Goal: Task Accomplishment & Management: Complete application form

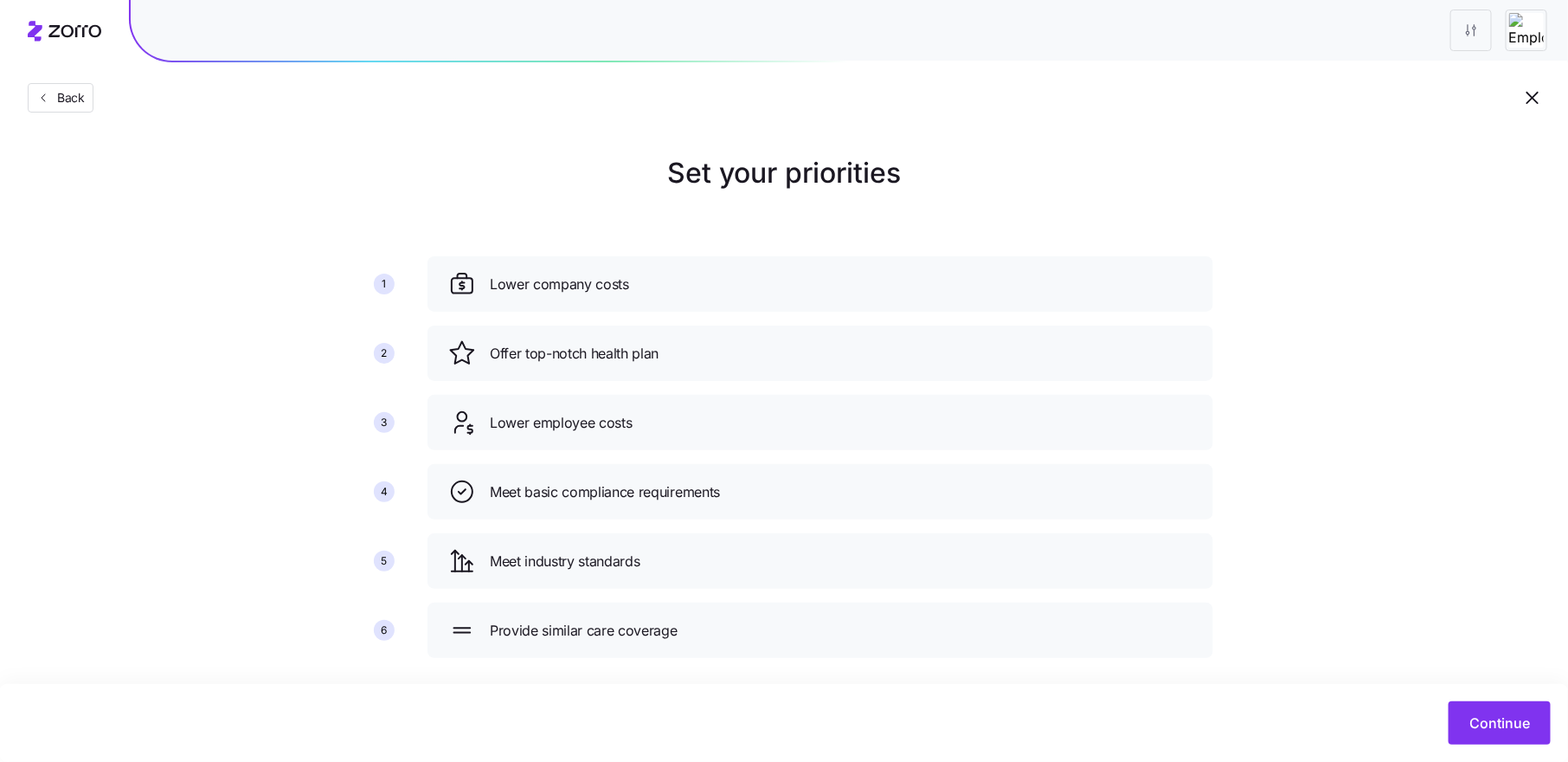
scroll to position [20, 0]
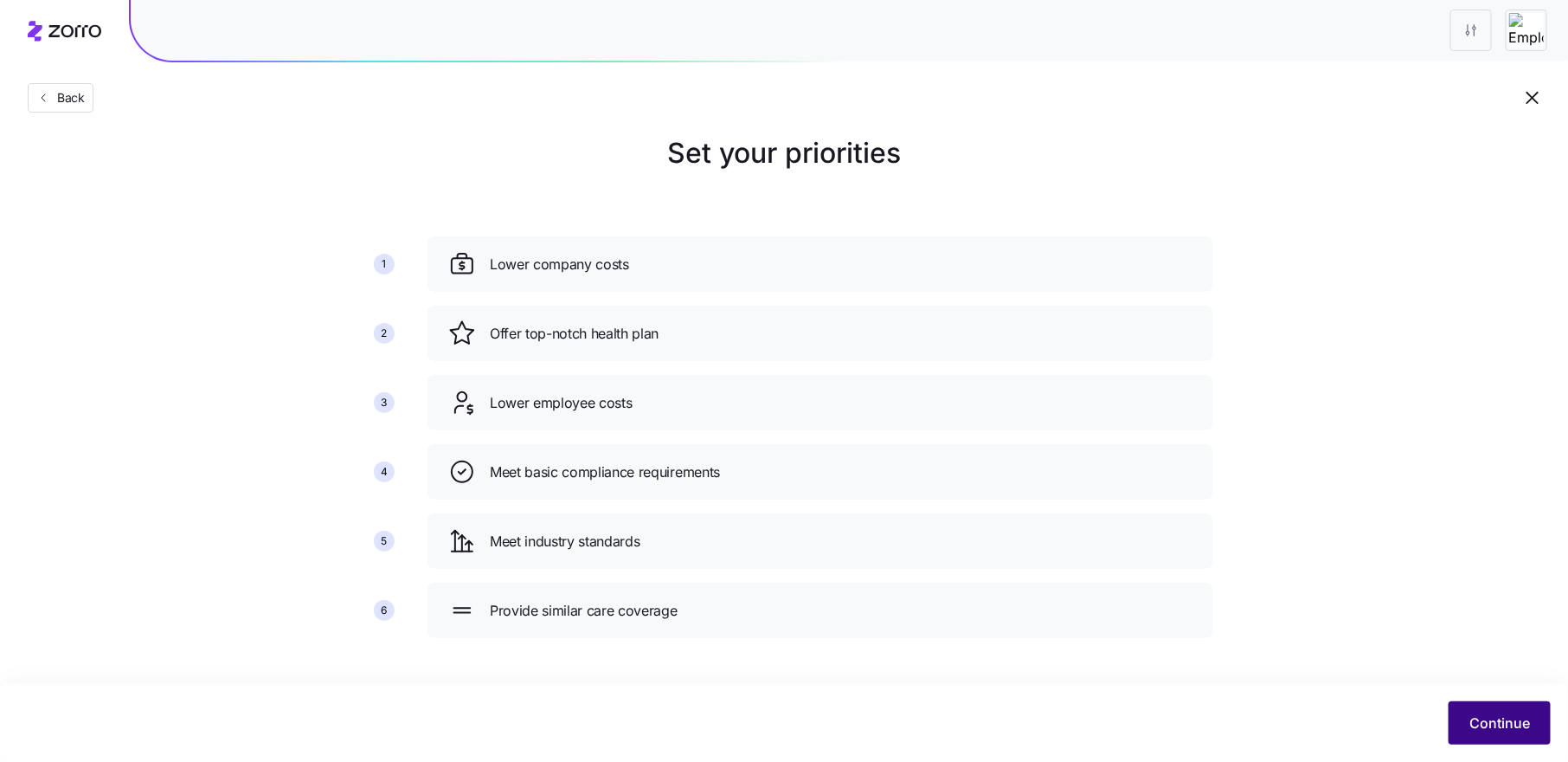
click at [1480, 718] on span "Continue" at bounding box center [1499, 723] width 60 height 21
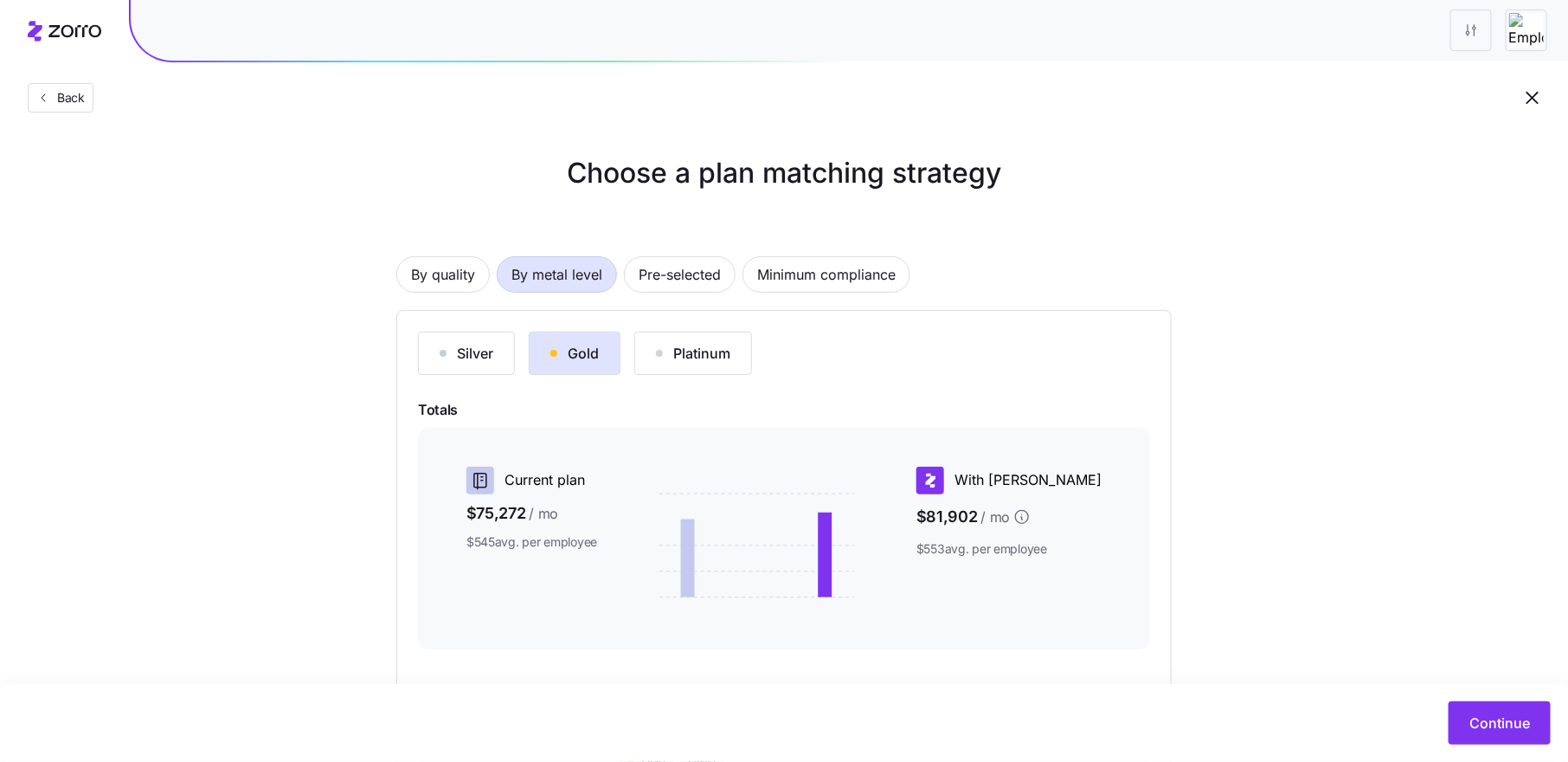
scroll to position [191, 0]
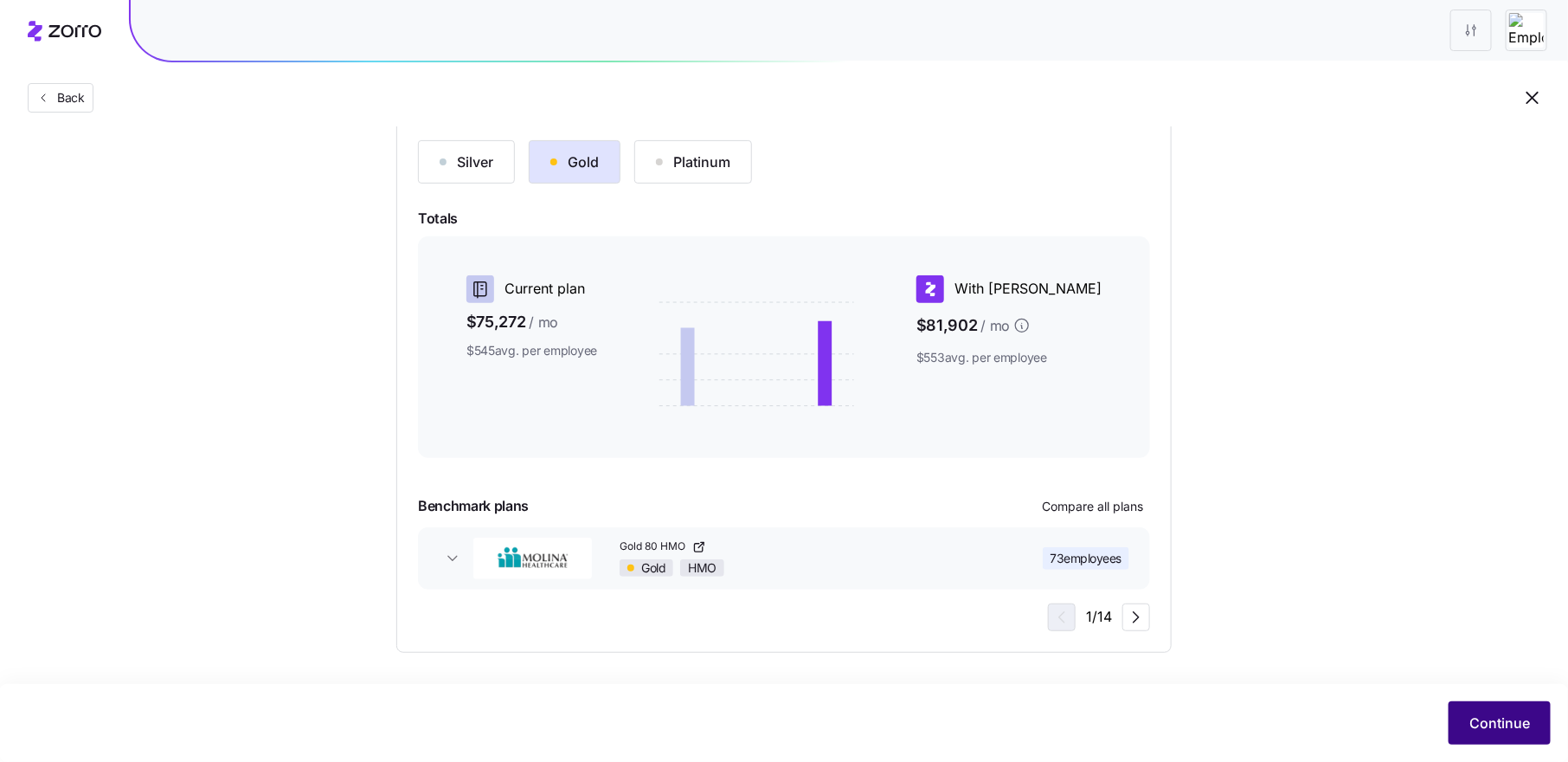
click at [1495, 711] on button "Continue" at bounding box center [1499, 723] width 102 height 44
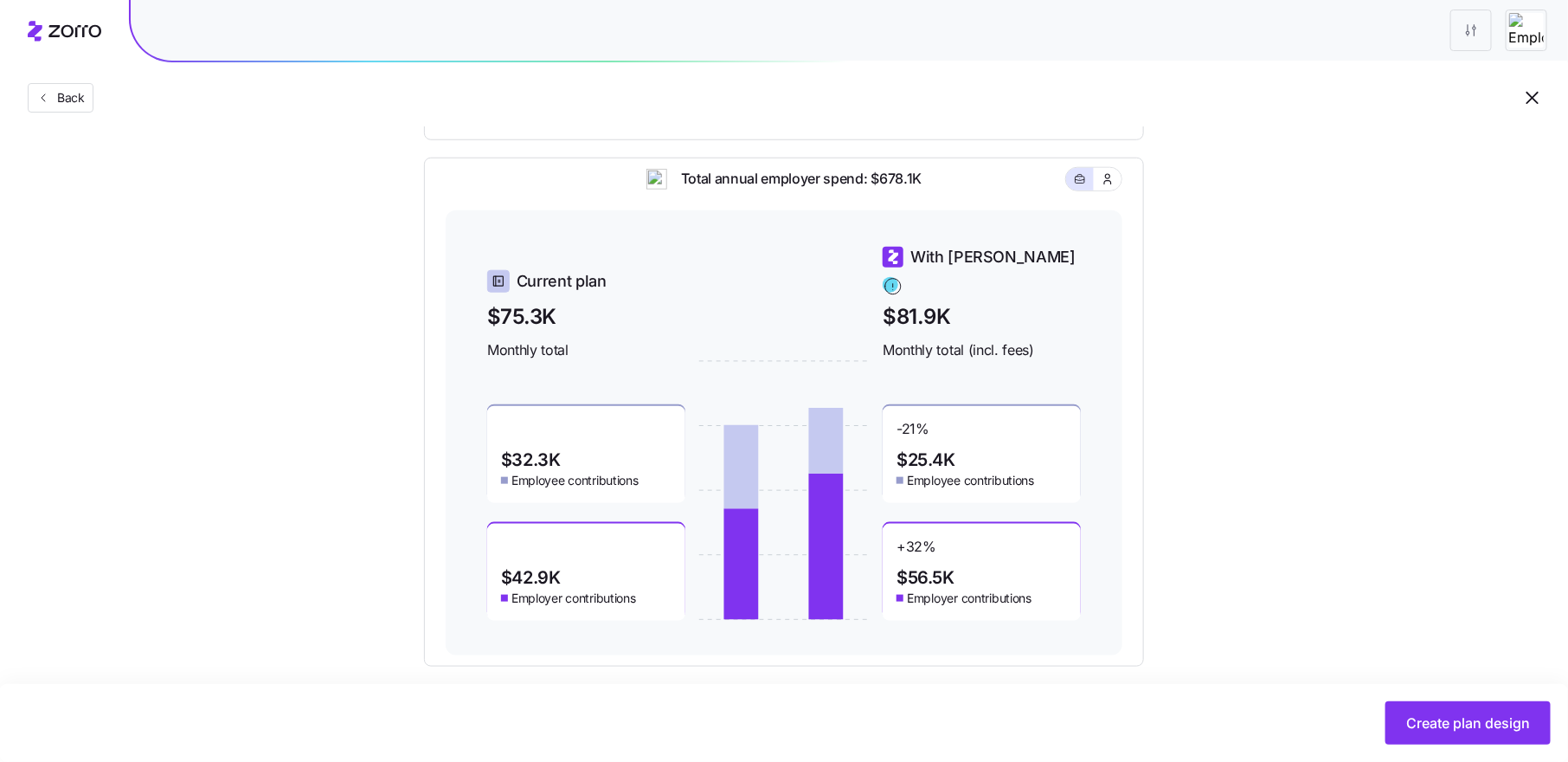
scroll to position [682, 0]
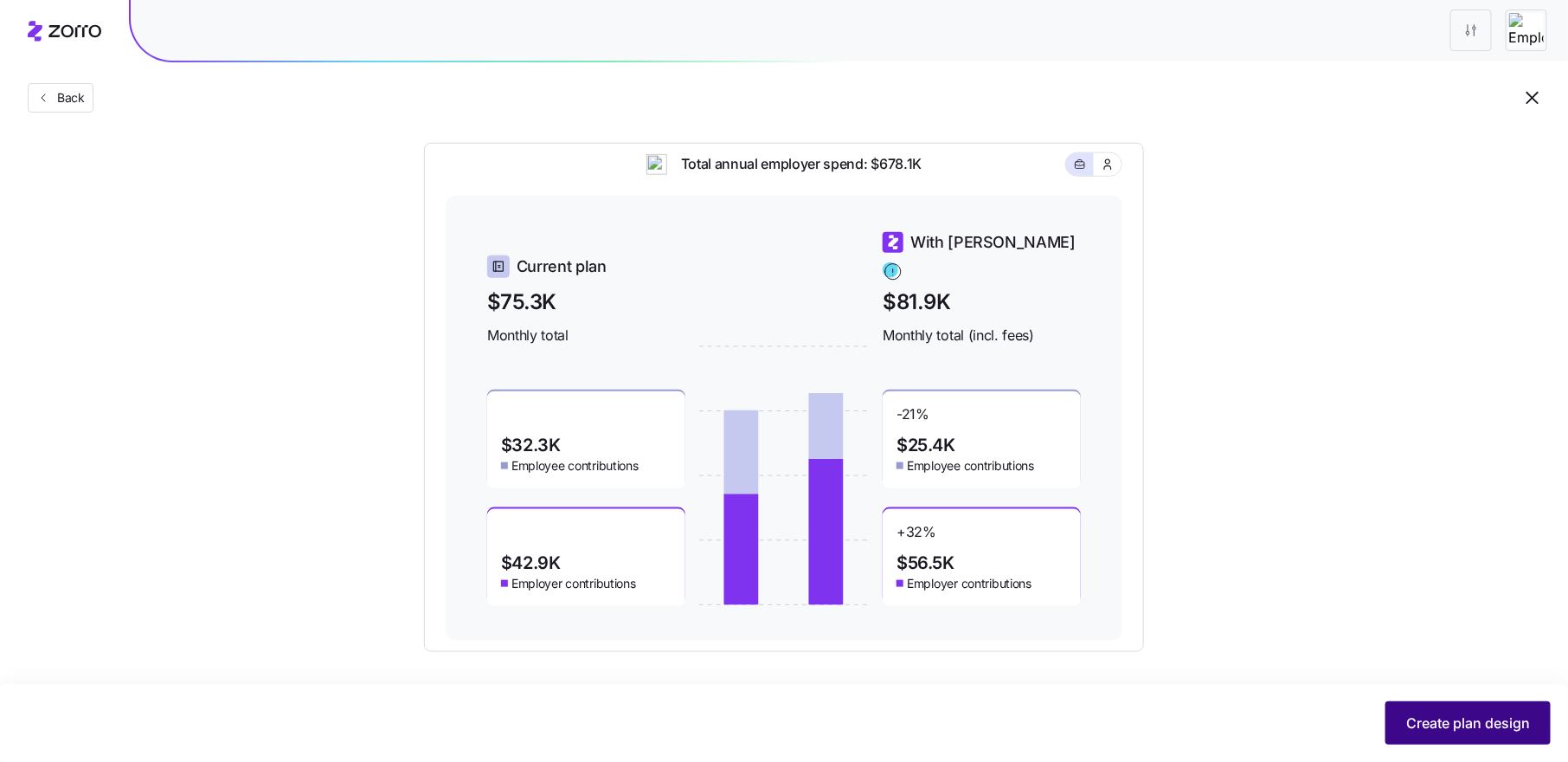
click at [1422, 711] on button "Create plan design" at bounding box center [1468, 723] width 166 height 44
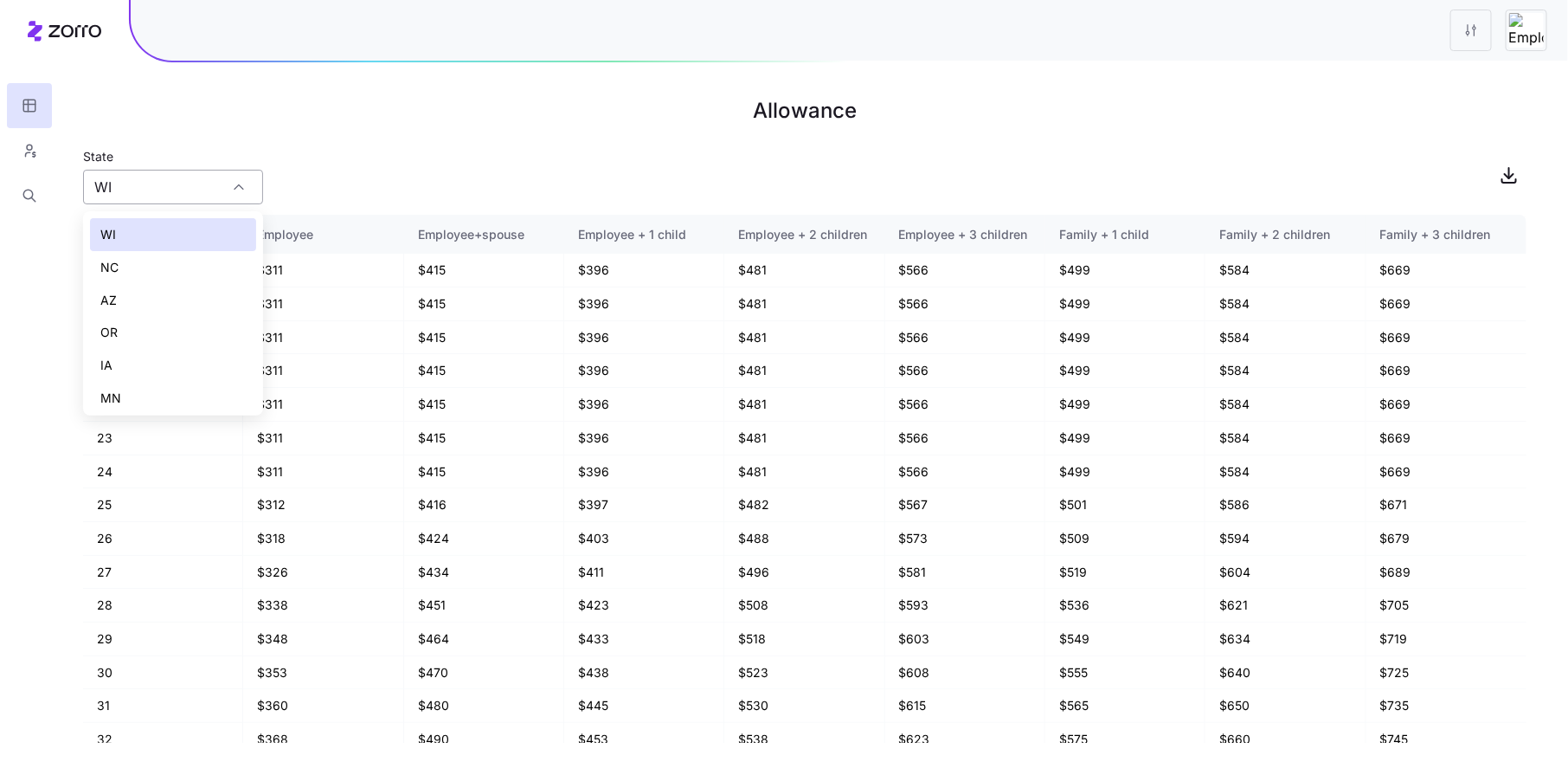
click at [153, 187] on input "WI" at bounding box center [173, 187] width 180 height 35
click at [165, 300] on div "AZ" at bounding box center [173, 301] width 166 height 33
type input "AZ"
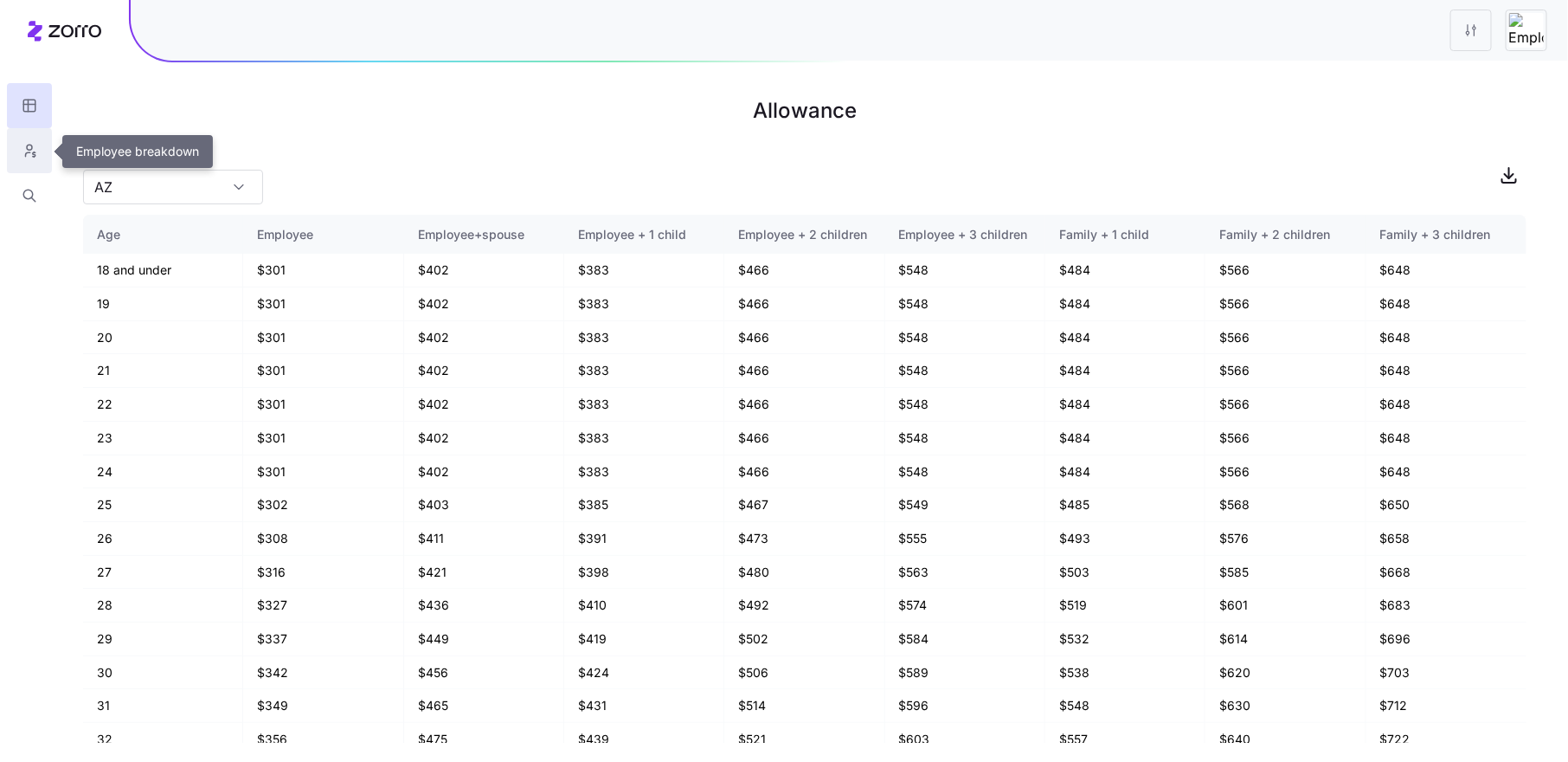
click at [31, 155] on icon "button" at bounding box center [30, 151] width 16 height 17
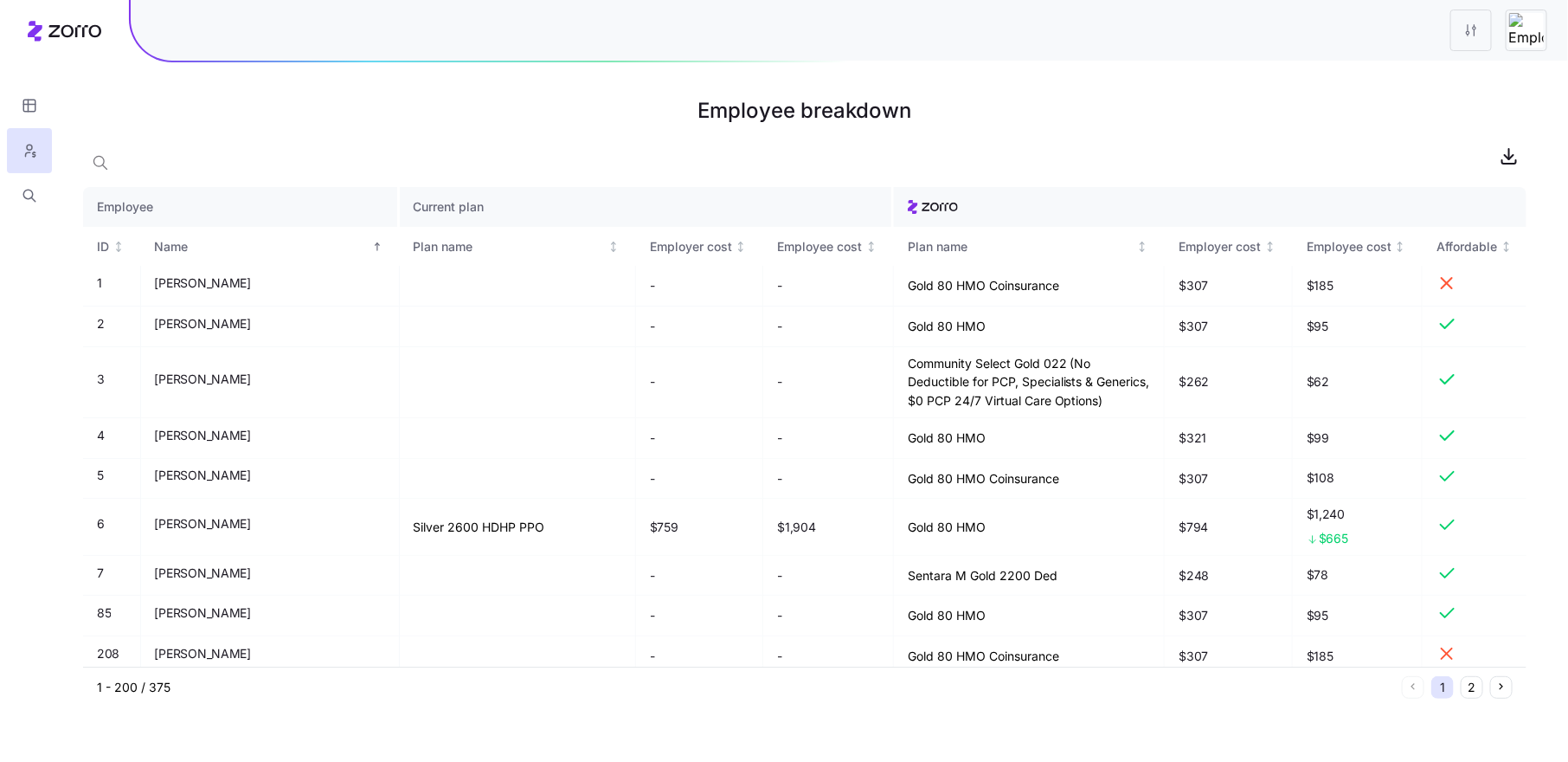
scroll to position [5351, 0]
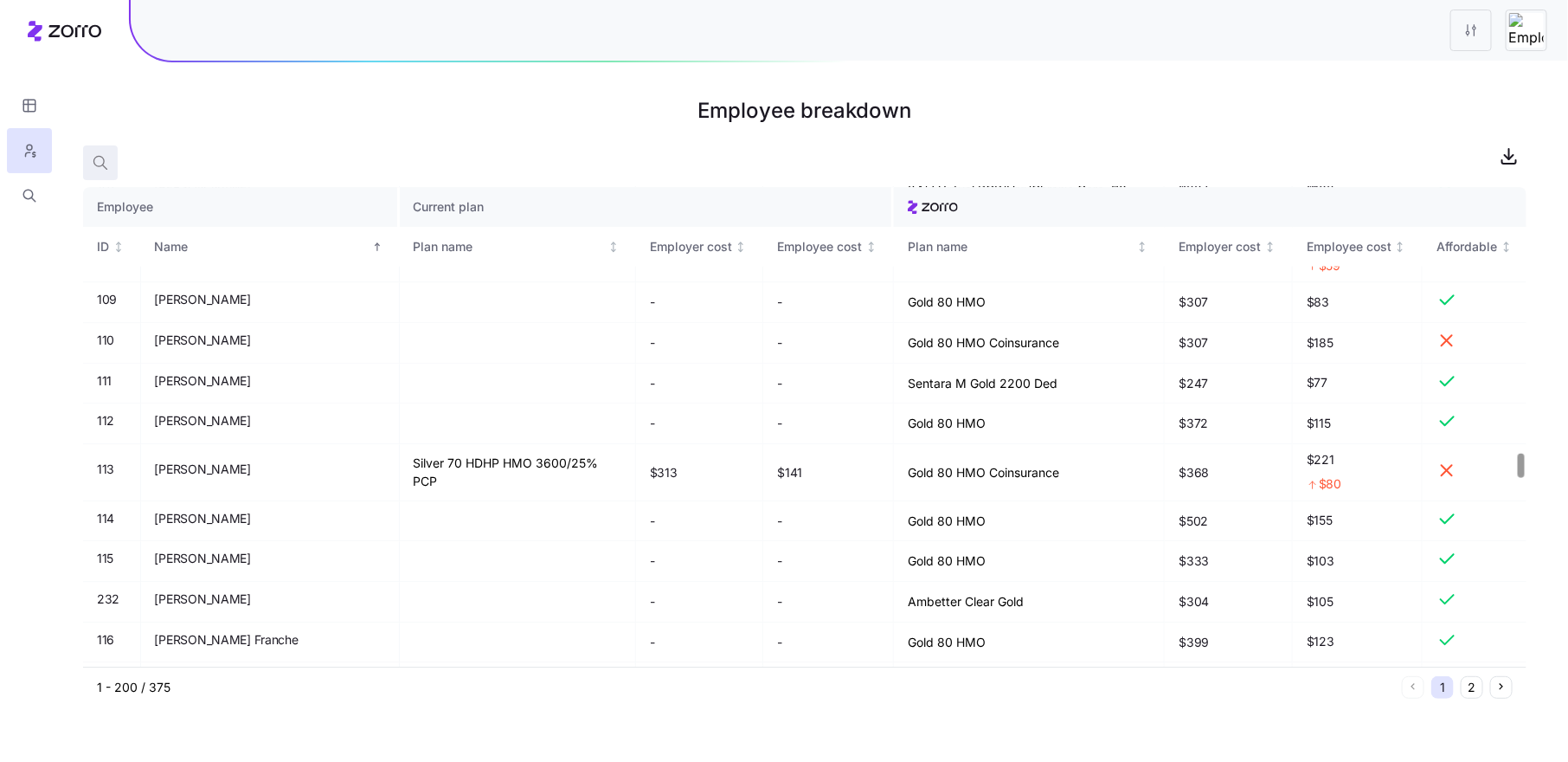
click at [108, 164] on icon "button" at bounding box center [100, 163] width 17 height 17
click at [1469, 690] on button "2" at bounding box center [1472, 687] width 23 height 23
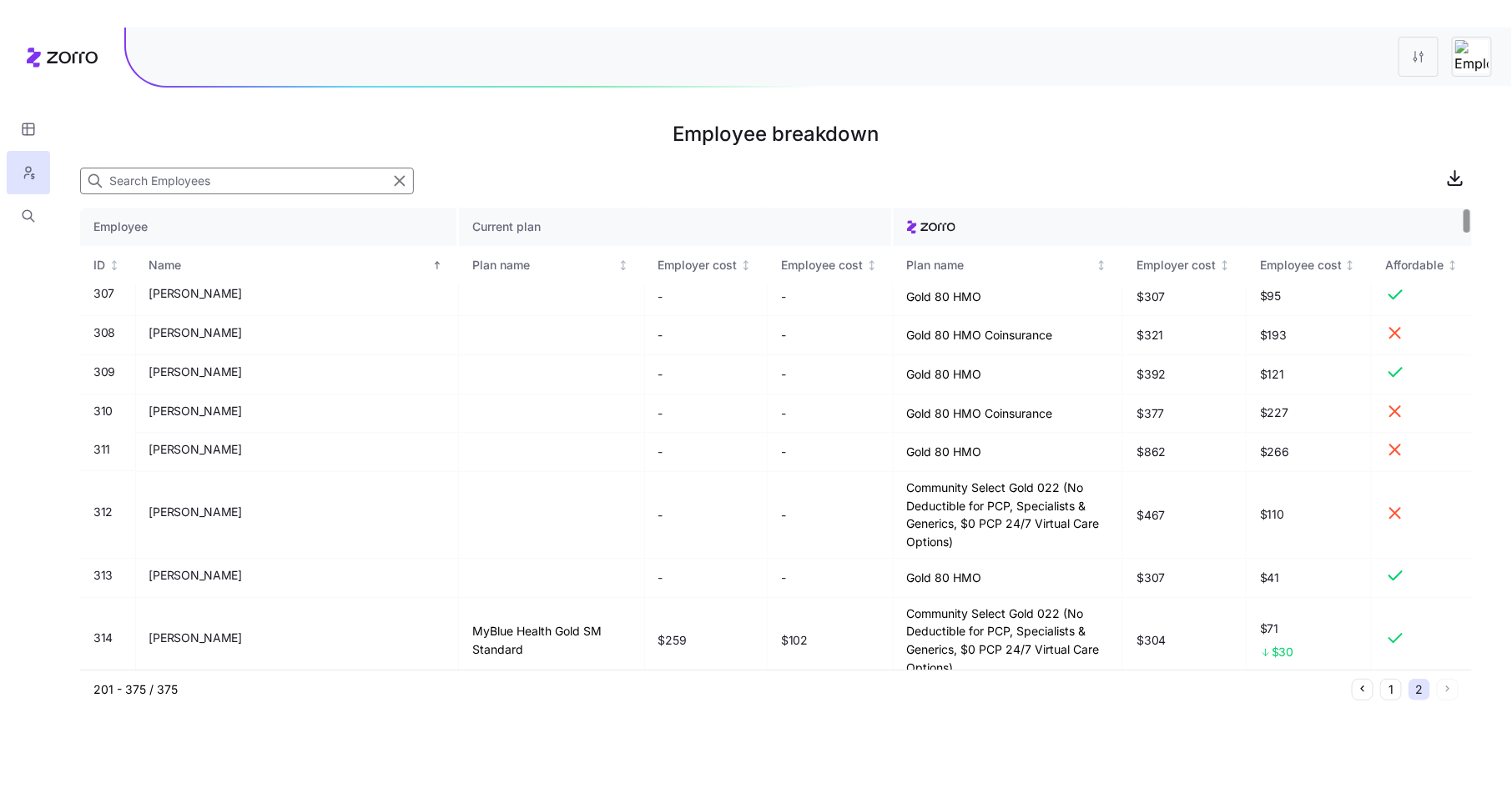
scroll to position [0, 0]
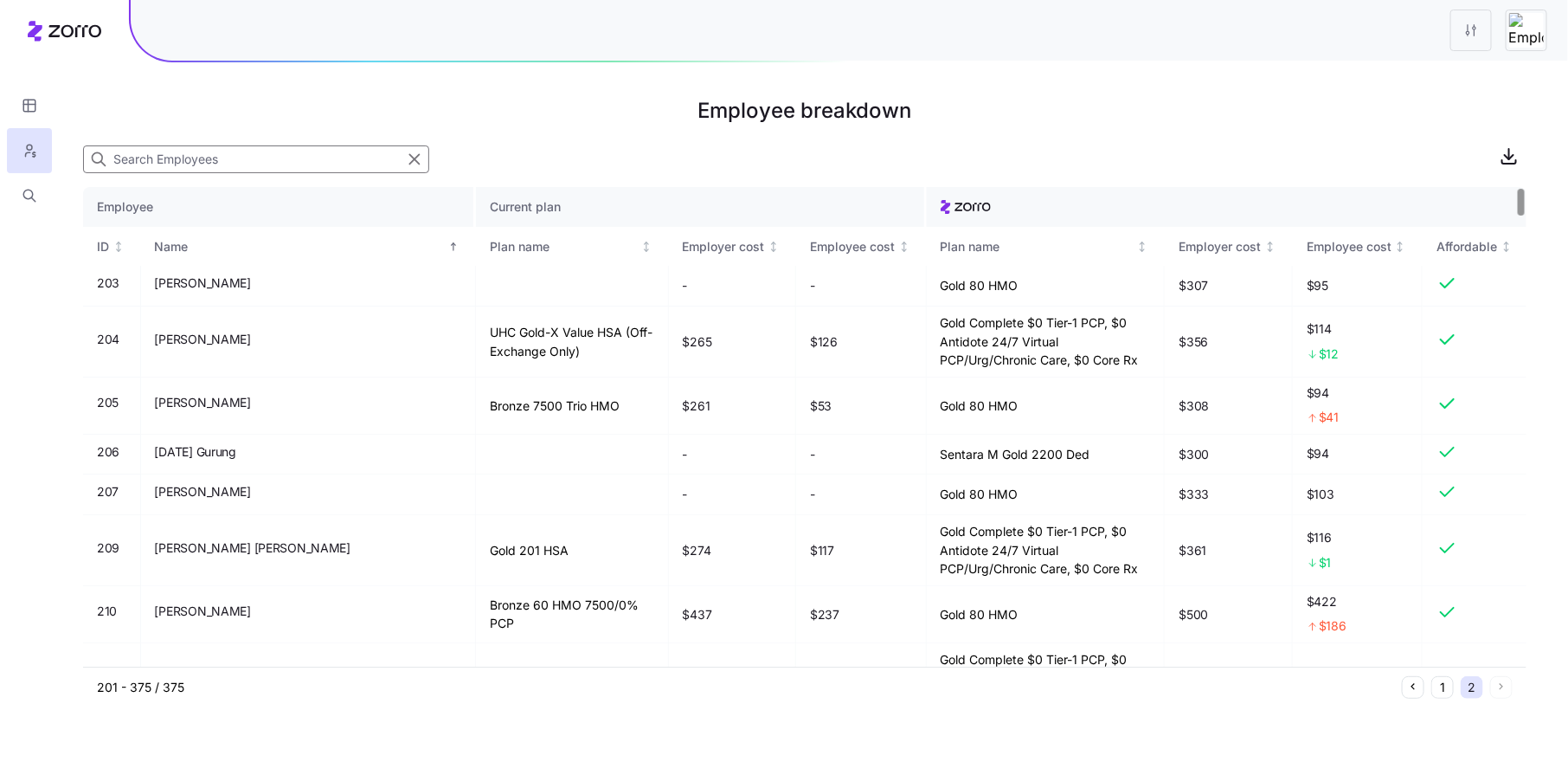
click at [282, 162] on input at bounding box center [255, 160] width 346 height 28
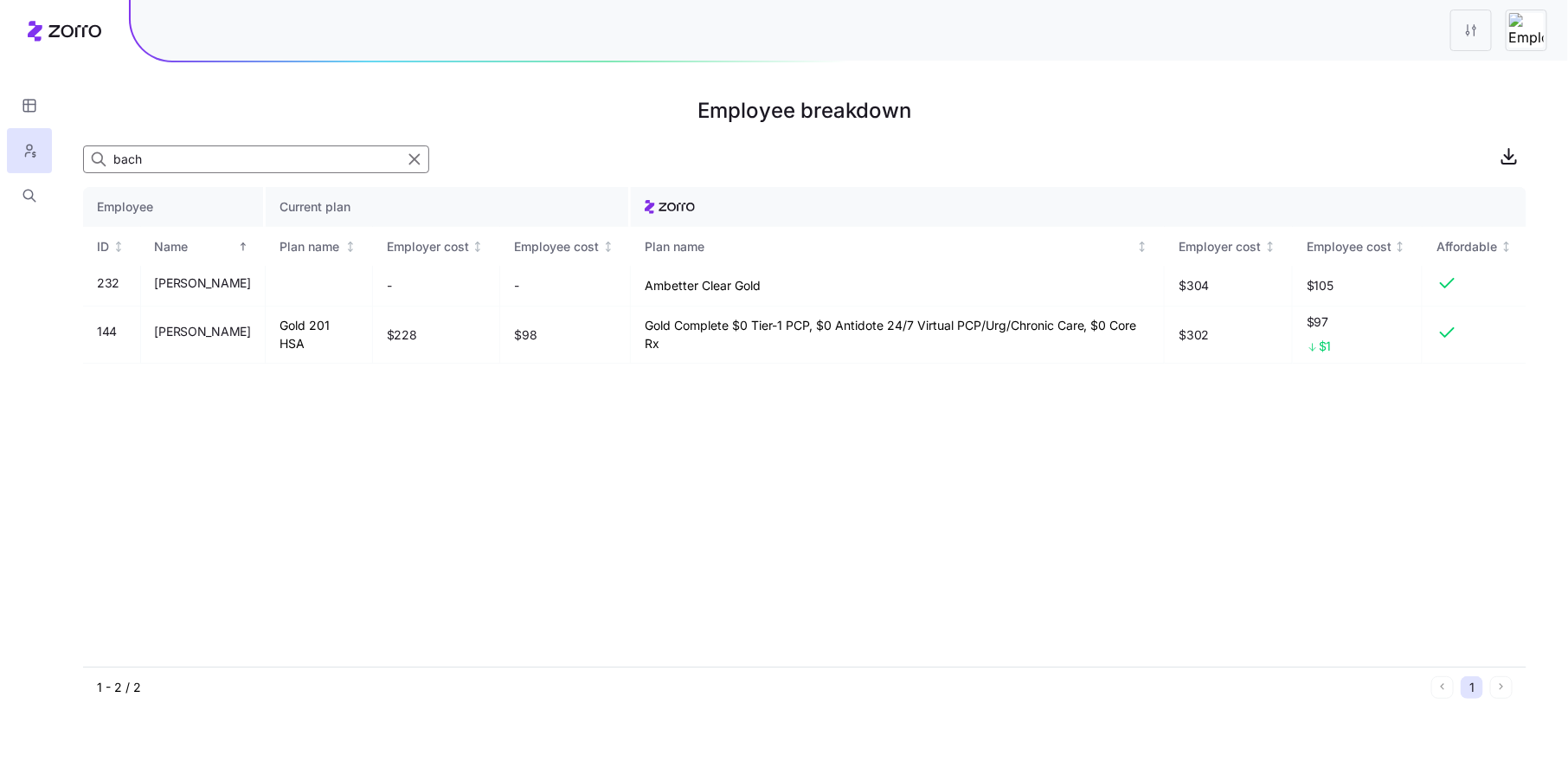
type input "bach"
click at [417, 160] on icon "button" at bounding box center [415, 160] width 19 height 21
